Goal: Transaction & Acquisition: Purchase product/service

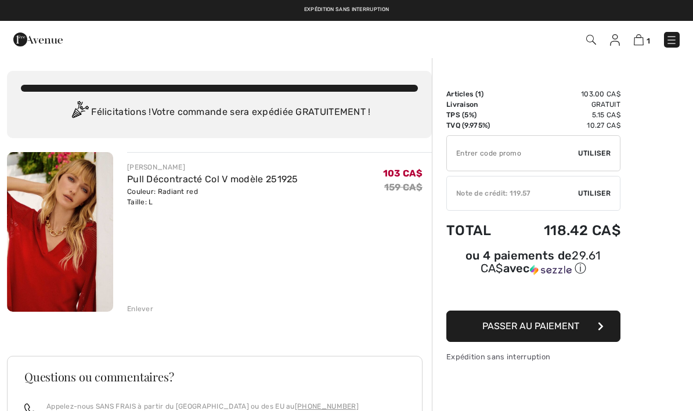
click at [592, 191] on span "Utiliser" at bounding box center [594, 193] width 32 height 10
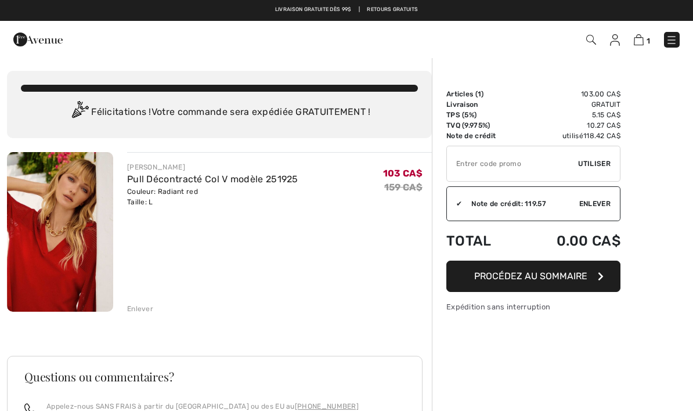
click at [607, 274] on button "Procédez au sommaire" at bounding box center [533, 275] width 174 height 31
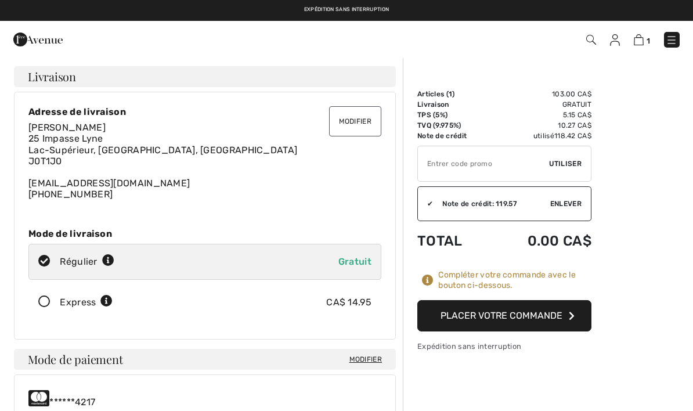
click at [567, 314] on button "Placer votre commande" at bounding box center [504, 315] width 174 height 31
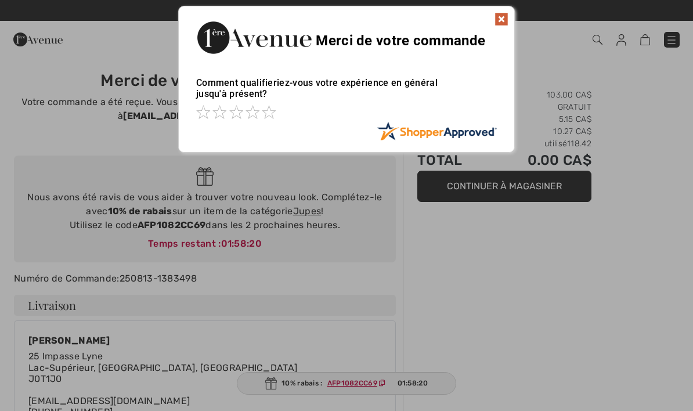
click at [501, 18] on img at bounding box center [501, 19] width 14 height 14
